Goal: Obtain resource: Download file/media

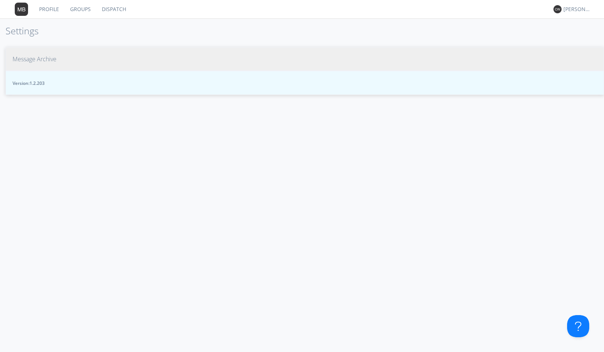
click at [48, 59] on span "Message Archive" at bounding box center [35, 59] width 44 height 8
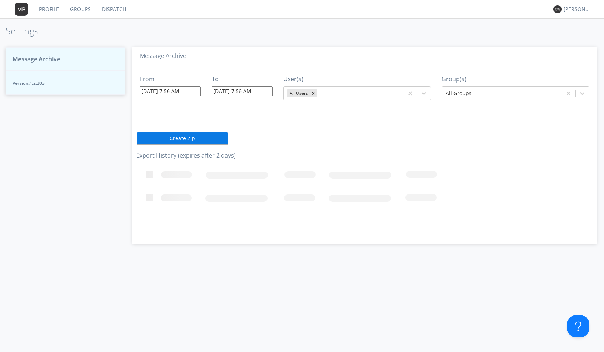
click at [220, 142] on button "Create Zip" at bounding box center [182, 138] width 92 height 13
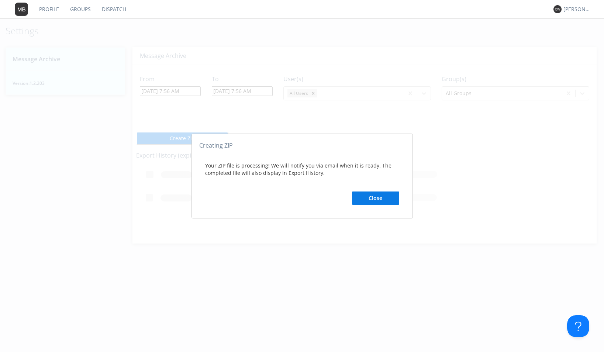
click at [378, 195] on button "Close" at bounding box center [375, 198] width 47 height 13
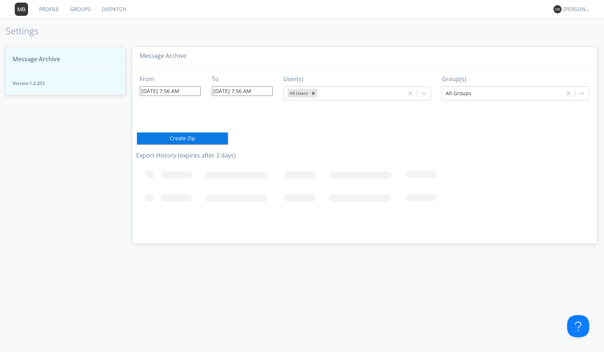
click at [44, 59] on span "Message Archive" at bounding box center [37, 59] width 48 height 8
click at [107, 8] on link "Dispatch" at bounding box center [113, 9] width 35 height 18
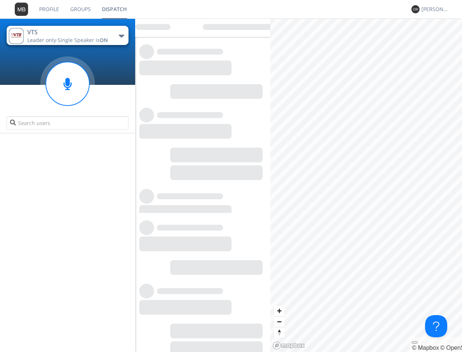
click at [118, 9] on link "Dispatch" at bounding box center [114, 9] width 36 height 18
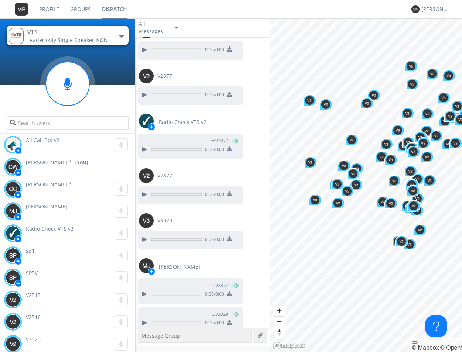
scroll to position [1556, 0]
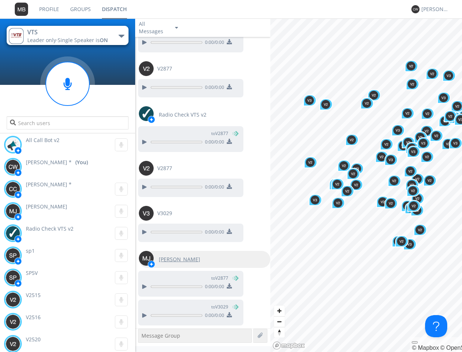
click at [148, 256] on img at bounding box center [146, 258] width 15 height 15
type input "[PERSON_NAME]"
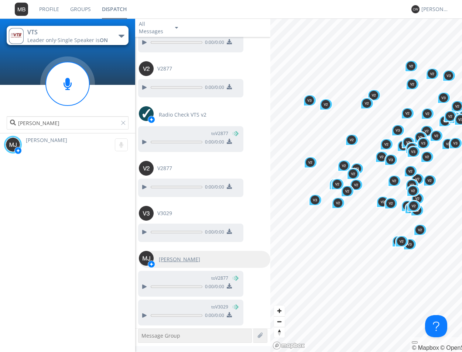
click at [148, 256] on img at bounding box center [146, 258] width 15 height 15
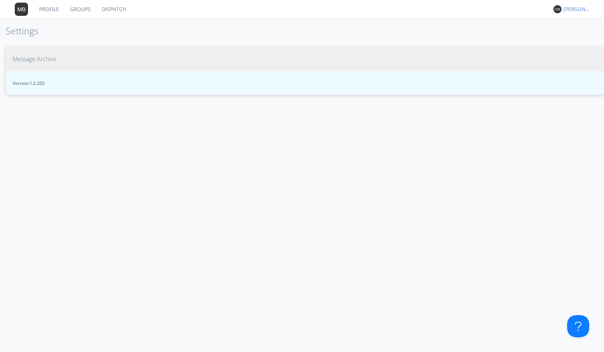
click at [583, 10] on div "[PERSON_NAME] *" at bounding box center [578, 9] width 28 height 7
click at [583, 24] on div "Settings" at bounding box center [581, 25] width 38 height 13
click at [114, 8] on link "Dispatch" at bounding box center [113, 9] width 35 height 18
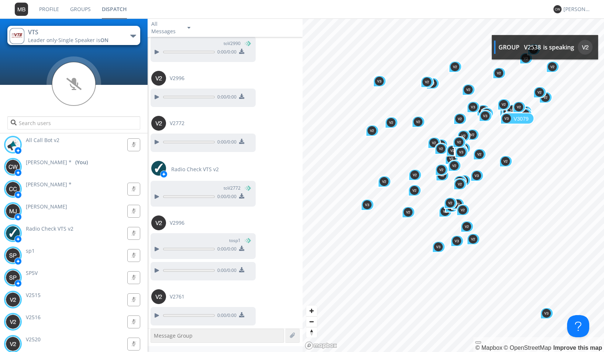
scroll to position [698, 0]
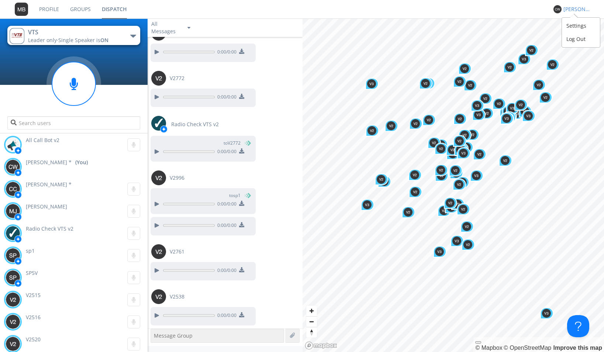
click at [576, 11] on div "[PERSON_NAME] *" at bounding box center [578, 9] width 28 height 7
click at [579, 26] on div "Settings" at bounding box center [581, 25] width 38 height 13
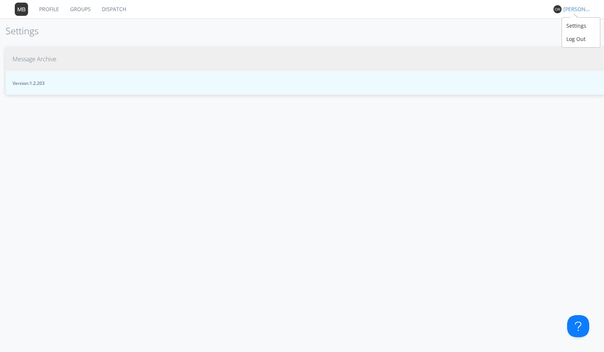
click at [567, 7] on div "[PERSON_NAME] *" at bounding box center [578, 9] width 28 height 7
click at [567, 29] on div "Settings" at bounding box center [581, 25] width 38 height 13
click at [55, 61] on span "Message Archive" at bounding box center [35, 59] width 44 height 8
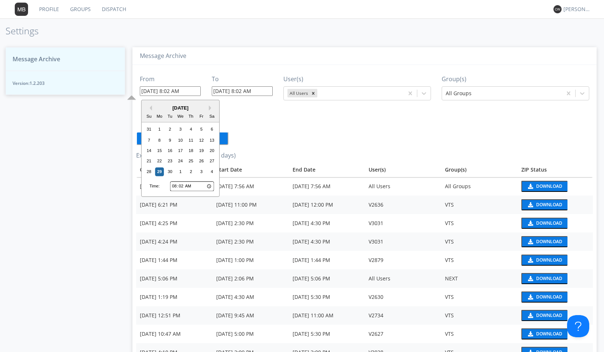
click at [196, 92] on input "09/29/2025 8:02 AM" at bounding box center [170, 91] width 61 height 10
click at [150, 172] on div "28" at bounding box center [149, 171] width 9 height 9
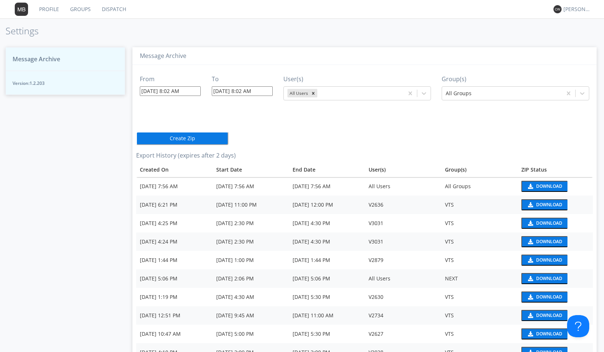
click at [192, 91] on input "09/28/2025 8:02 AM" at bounding box center [170, 91] width 61 height 10
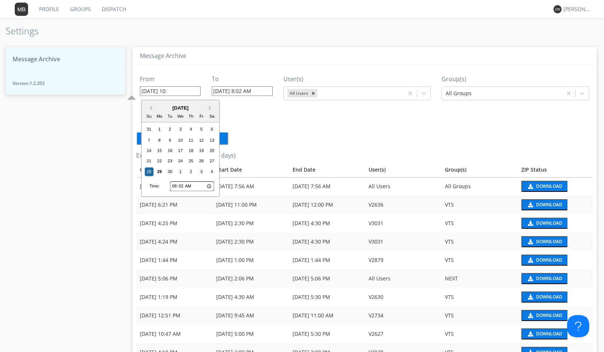
type input "09/28/2025 10:1"
type input "09/29/2025 8:03 AM"
type input "09/28/2025 10:10 AM"
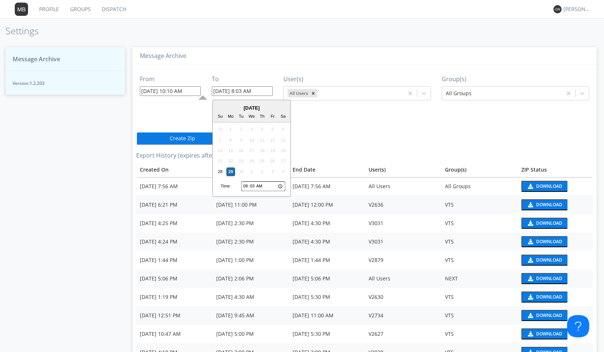
click at [266, 93] on input "09/29/2025 8:03 AM" at bounding box center [242, 91] width 61 height 10
click at [245, 188] on input "08:03" at bounding box center [263, 187] width 44 height 10
type input "01:03"
type input "09/29/2025 1:03 AM"
type input "10:03"
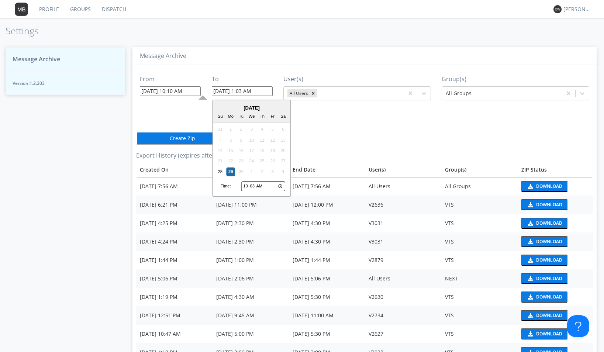
type input "09/29/2025 10:03 AM"
click at [253, 185] on input "10:03" at bounding box center [263, 187] width 44 height 10
type input "10:30"
click at [220, 173] on div "28" at bounding box center [220, 171] width 9 height 9
click at [253, 91] on input "09/28/2025 10:30 AM" at bounding box center [242, 91] width 61 height 10
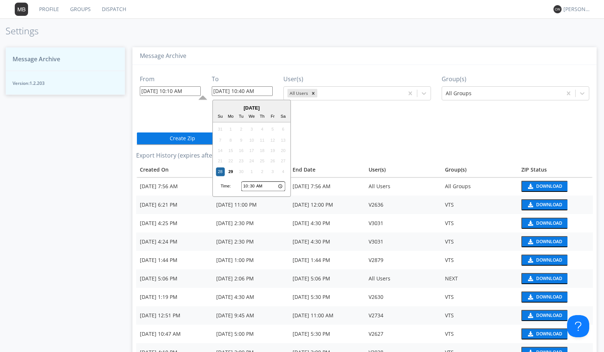
type input "09/28/2025 10:40 AM"
click at [253, 188] on input "10:30" at bounding box center [263, 187] width 44 height 10
type input "10:04"
type input "09/28/2025 10:04 AM"
type input "10:40"
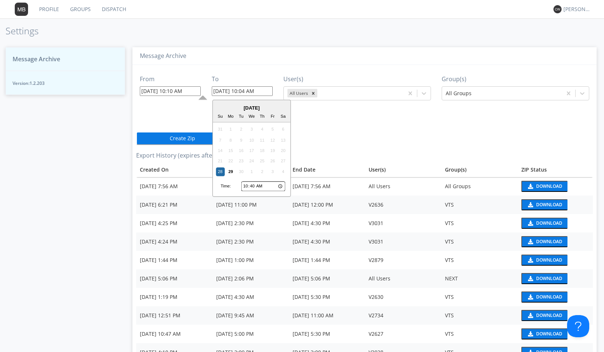
type input "09/28/2025 10:40 AM"
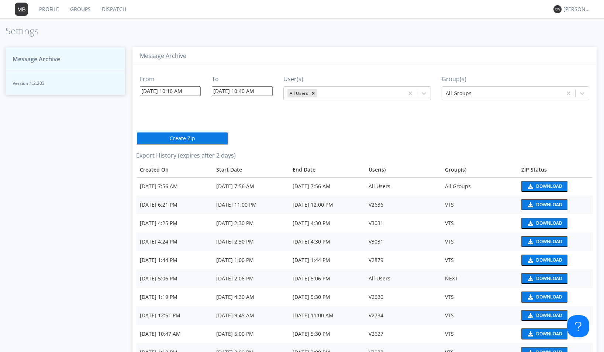
click at [196, 140] on button "Create Zip" at bounding box center [182, 138] width 92 height 13
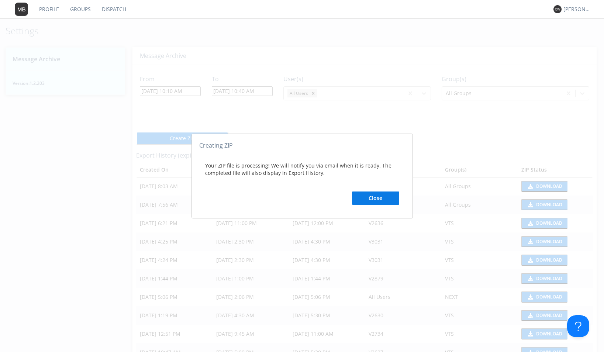
click at [370, 199] on button "Close" at bounding box center [375, 198] width 47 height 13
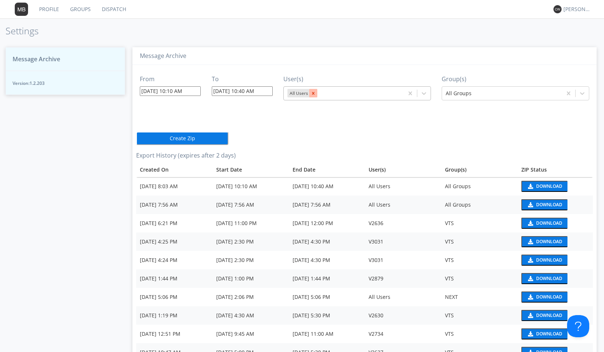
click at [313, 94] on icon "Remove All Users" at bounding box center [313, 93] width 5 height 5
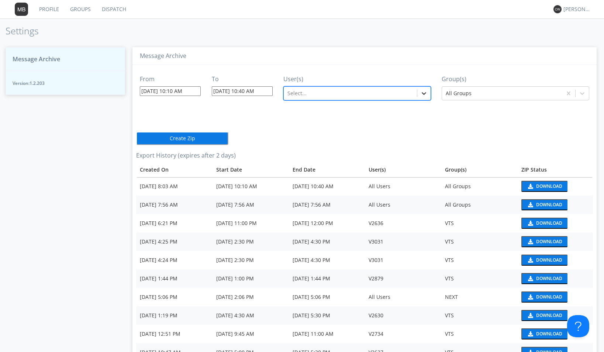
click at [424, 94] on icon at bounding box center [424, 93] width 7 height 7
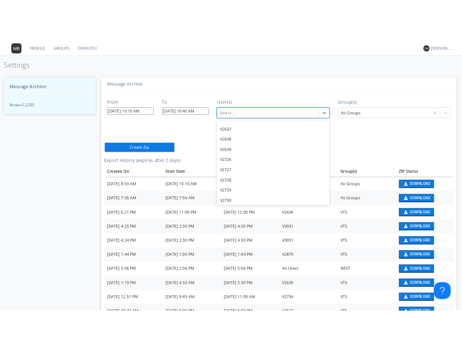
scroll to position [9035, 0]
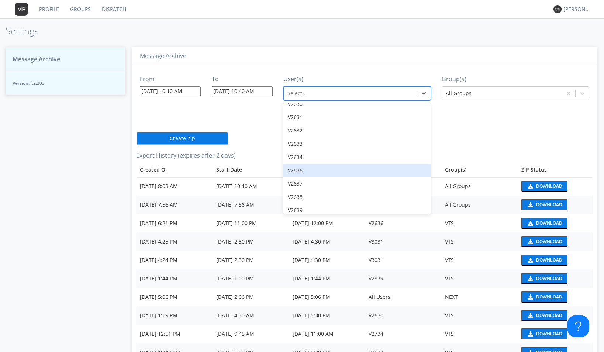
click at [308, 164] on div "V2636" at bounding box center [358, 170] width 148 height 13
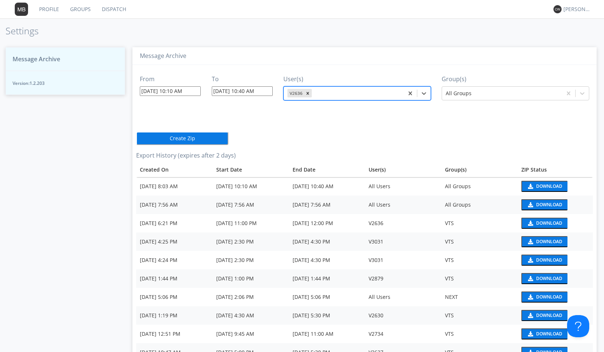
click at [184, 91] on input "09/28/2025 10:10 AM" at bounding box center [170, 91] width 61 height 10
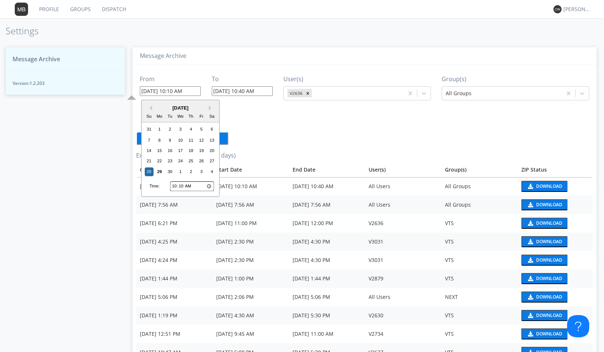
type input "09/28/2025 10:1 AM"
type input "09/29/2025 8:05 AM"
type input "09/28/2025 10:20 AM"
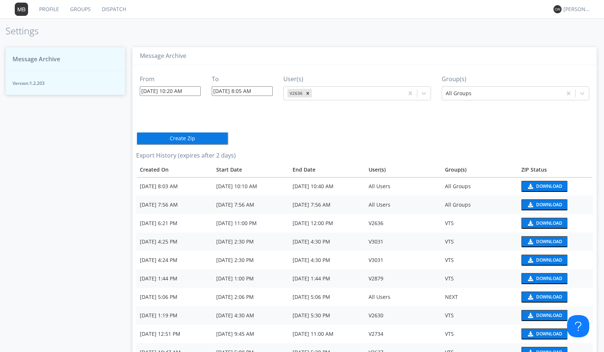
click at [274, 131] on div "From 09/28/2025 10:20 AM To 09/29/2025 8:05 AM User(s) V2636 Group(s) All Group…" at bounding box center [364, 296] width 457 height 463
click at [207, 137] on button "Create Zip" at bounding box center [182, 138] width 92 height 13
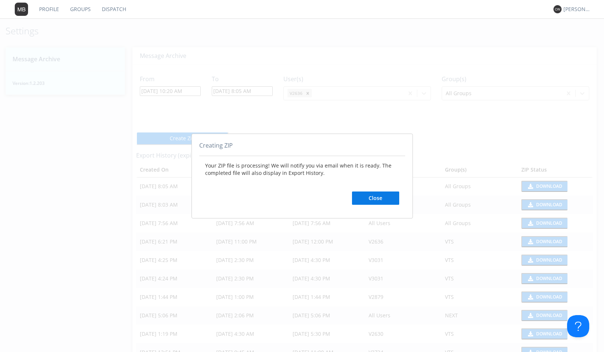
click at [393, 199] on button "Close" at bounding box center [375, 198] width 47 height 13
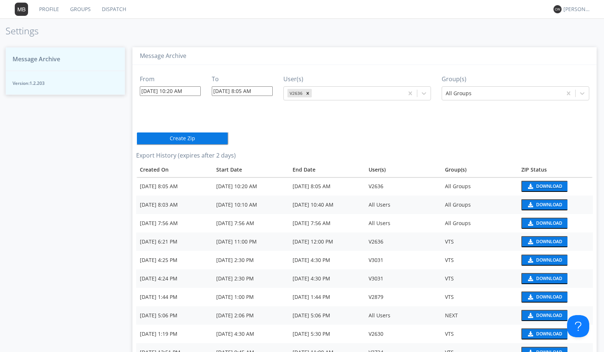
click at [541, 188] on div "Download" at bounding box center [550, 186] width 26 height 4
